Goal: Find specific page/section: Find specific page/section

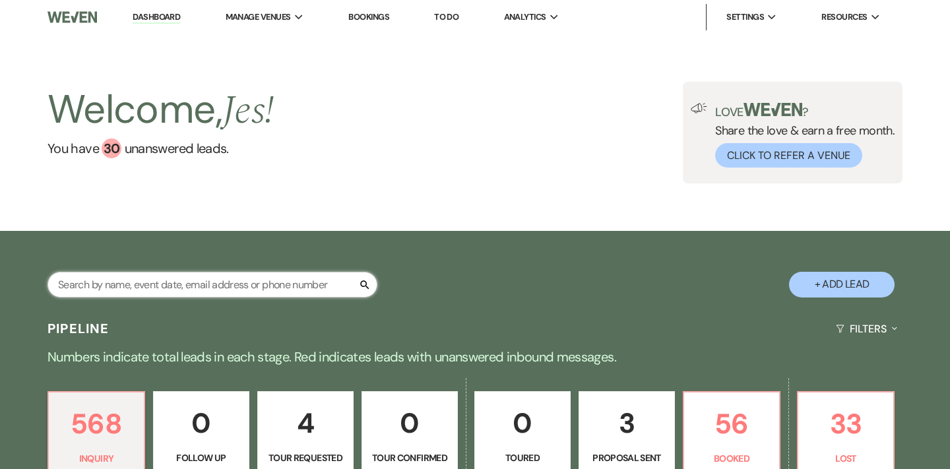
click at [216, 296] on input "text" at bounding box center [213, 285] width 330 height 26
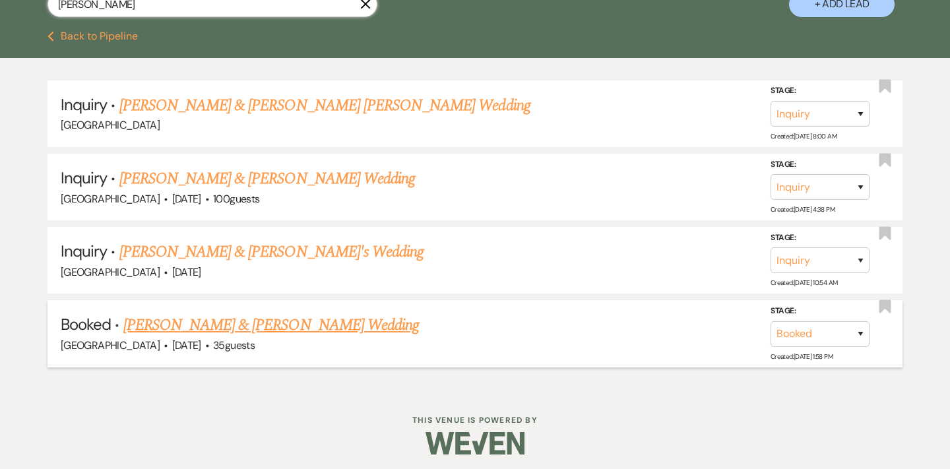
scroll to position [280, 0]
type input "[PERSON_NAME]"
click at [317, 322] on link "[PERSON_NAME] & [PERSON_NAME] Wedding" at bounding box center [271, 326] width 296 height 24
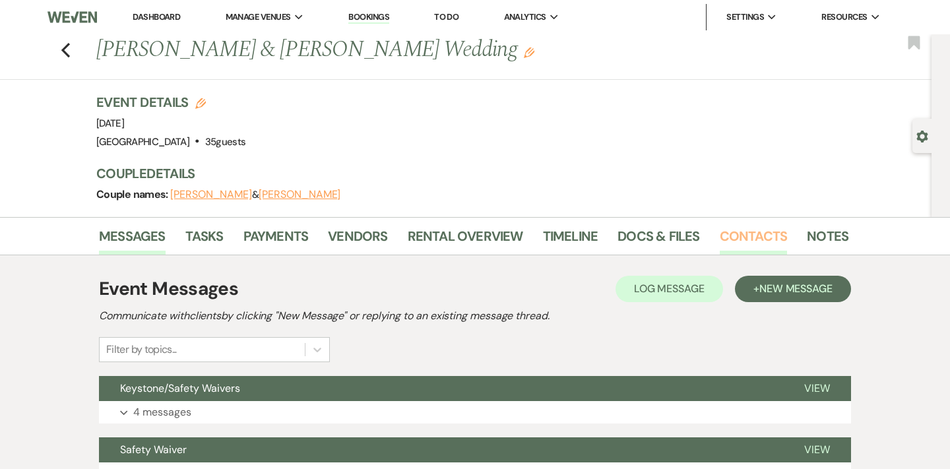
click at [746, 230] on link "Contacts" at bounding box center [754, 240] width 68 height 29
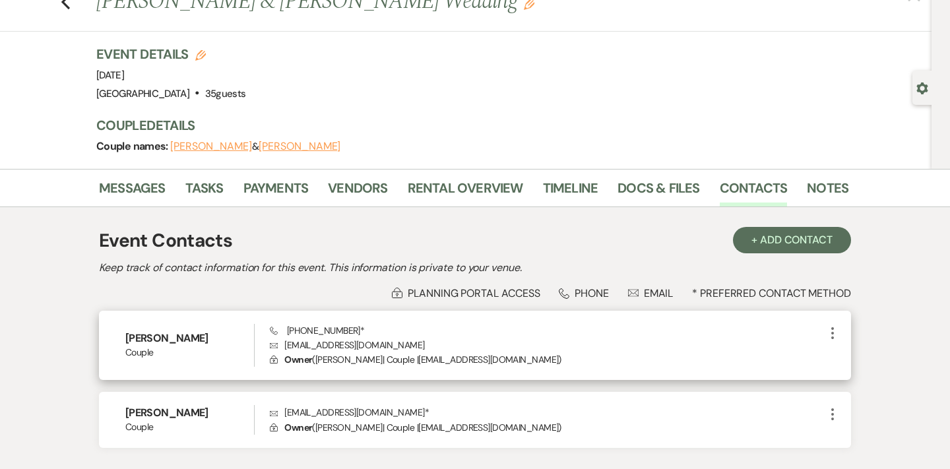
scroll to position [54, 0]
